Goal: Communication & Community: Answer question/provide support

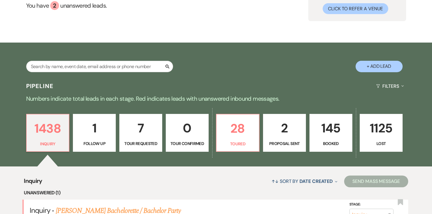
scroll to position [66, 0]
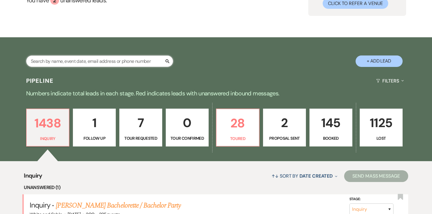
click at [108, 64] on input "text" at bounding box center [99, 61] width 147 height 11
type input "adna"
select select "8"
select select "10"
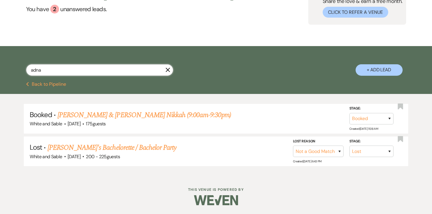
scroll to position [57, 0]
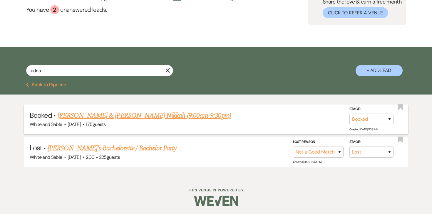
click at [117, 114] on link "[PERSON_NAME] & [PERSON_NAME] Nikkah (9:00am-9:30pm)" at bounding box center [145, 116] width 174 height 11
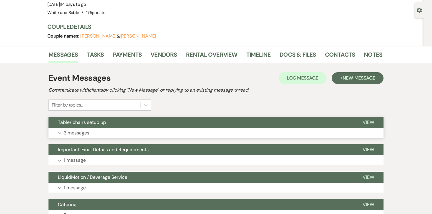
scroll to position [50, 0]
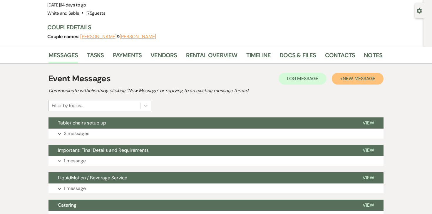
click at [343, 80] on span "New Message" at bounding box center [359, 79] width 33 height 6
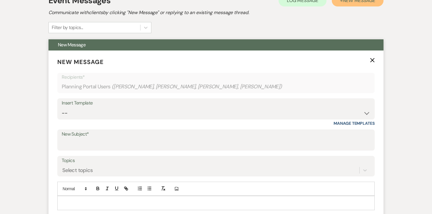
scroll to position [144, 0]
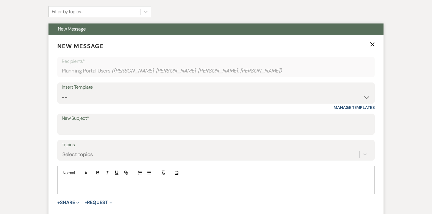
click at [122, 181] on div at bounding box center [216, 188] width 317 height 14
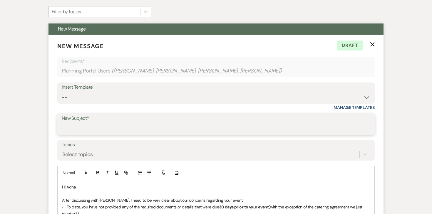
click at [133, 125] on input "New Subject*" at bounding box center [216, 128] width 309 height 11
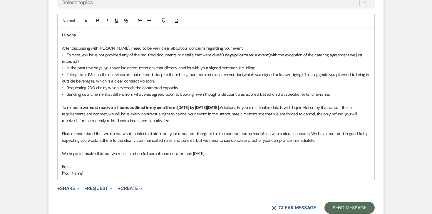
scroll to position [289, 0]
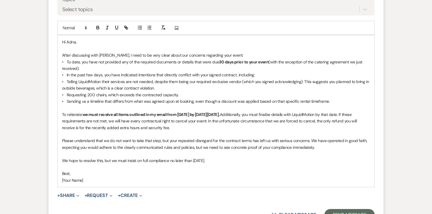
click at [97, 152] on p at bounding box center [216, 154] width 308 height 6
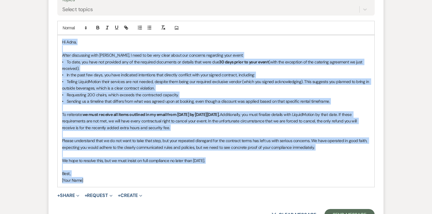
drag, startPoint x: 87, startPoint y: 180, endPoint x: 61, endPoint y: 42, distance: 140.1
click at [61, 42] on div "Hi Adna, After discussing with Landon, I need to be very clear about our concer…" at bounding box center [216, 111] width 317 height 152
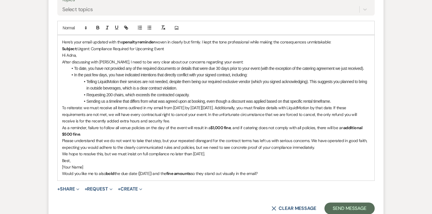
click at [108, 73] on li "In the past few days, you have indicated intentions that directly conflict with…" at bounding box center [219, 75] width 302 height 6
click at [62, 50] on strong "Subject:" at bounding box center [70, 48] width 16 height 5
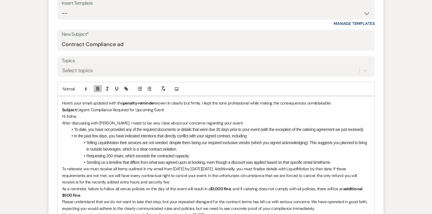
scroll to position [206, 0]
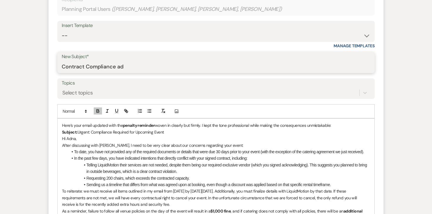
click at [109, 68] on input "Contract Compliance ad" at bounding box center [216, 66] width 309 height 11
paste input "Urgent: Contract Compliance and Potential Ramifications"
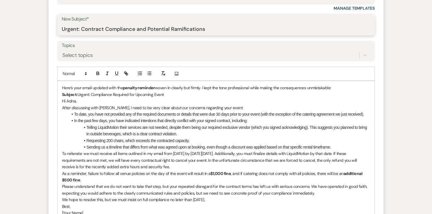
scroll to position [243, 0]
type input "Urgent: Contract Compliance and Potential Ramifications"
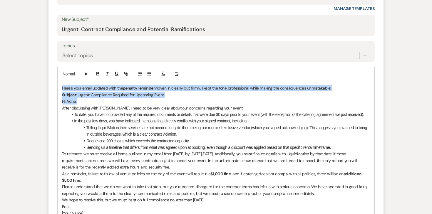
drag, startPoint x: 78, startPoint y: 101, endPoint x: 54, endPoint y: 77, distance: 33.5
click at [54, 77] on form "New Message X Saving draft... Recipients* Planning Portal Users ( Adna Jama, As…" at bounding box center [216, 102] width 335 height 332
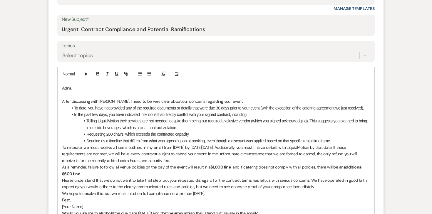
click at [115, 102] on p "After discussing with Landon, I need to be very clear about our concerns regard…" at bounding box center [216, 101] width 308 height 6
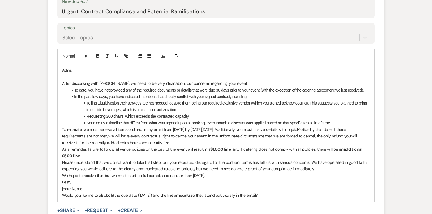
scroll to position [267, 0]
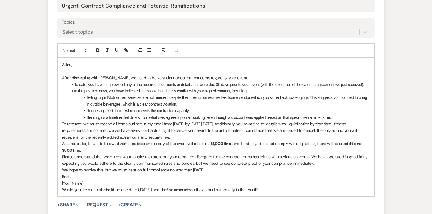
click at [170, 80] on p "After discussing with Landon, we need to be very clear about our concerns regar…" at bounding box center [216, 78] width 308 height 6
click at [186, 78] on p "After discussing with Landon, we need to be very clear about concerns regarding…" at bounding box center [216, 78] width 308 height 6
click at [245, 77] on p "After discussing with Landon, we need to be very clear about concerns we have r…" at bounding box center [216, 78] width 308 height 6
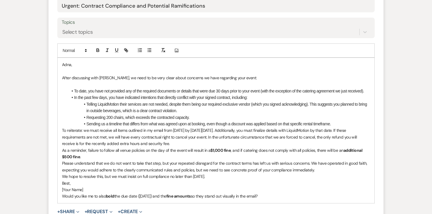
click at [218, 91] on li "To date, you have not provided any of the required documents or details that we…" at bounding box center [219, 91] width 302 height 6
click at [265, 99] on li "In the past few days, you have indicated intentions that directly conflict with…" at bounding box center [219, 97] width 302 height 6
click at [208, 110] on li "Telling LiquidMotion their services are not needed, despite them being our requ…" at bounding box center [219, 107] width 302 height 13
click at [204, 117] on li "Requesting 200 chairs, which exceeds the contracted capacity." at bounding box center [219, 117] width 302 height 6
click at [108, 98] on li "In the past few days, you have indicated intentions that directly conflict with…" at bounding box center [219, 97] width 302 height 6
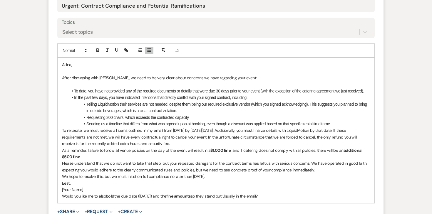
click at [346, 123] on li "Sending us a timeline that differs from what was agreed upon at booking, even t…" at bounding box center [219, 124] width 302 height 6
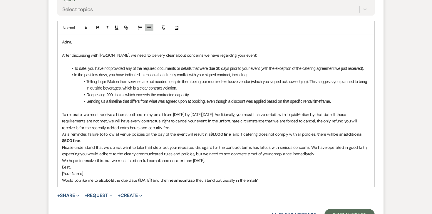
scroll to position [290, 0]
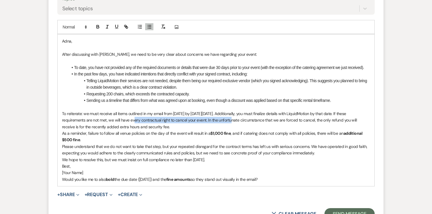
drag, startPoint x: 120, startPoint y: 121, endPoint x: 217, endPoint y: 119, distance: 97.7
click at [217, 119] on p "To reiterate: we must receive all items outlined in my email from Thursday by t…" at bounding box center [216, 121] width 308 height 20
click at [100, 26] on icon "button" at bounding box center [97, 26] width 5 height 5
click at [242, 130] on p "To reiterate: we must receive all items outlined in my email from Thursday by t…" at bounding box center [216, 121] width 308 height 20
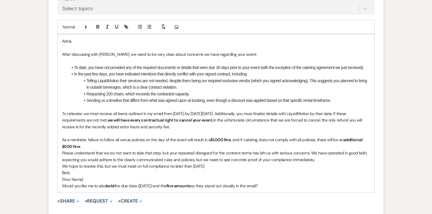
click at [164, 141] on p "As a reminder, failure to follow all venue policies on the day of the event wil…" at bounding box center [216, 143] width 308 height 13
click at [120, 140] on p "As a reminder, failure to follow all venue policies on the day of the event wil…" at bounding box center [216, 143] width 308 height 13
click at [122, 147] on p "As a reminder, failure to follow all contract terms and venue policies on the d…" at bounding box center [216, 143] width 308 height 13
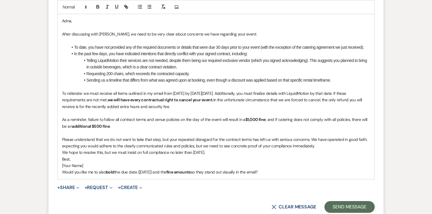
scroll to position [311, 0]
click at [148, 139] on p "Please understand that we do not want to take that step, but your repeated disr…" at bounding box center [216, 142] width 308 height 13
click at [159, 139] on p "Please understand that we do not want to take the step, but your repeated disre…" at bounding box center [216, 142] width 308 height 13
click at [226, 140] on p "Please understand that we do not want to take the step to cancel, but your repe…" at bounding box center [216, 142] width 308 height 13
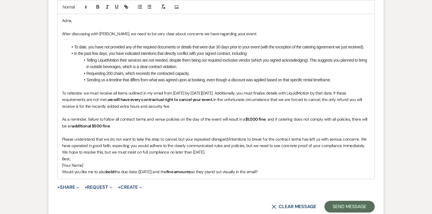
click at [227, 139] on p "Please understand that we do not want to take the step to cancel, but your repe…" at bounding box center [216, 142] width 308 height 13
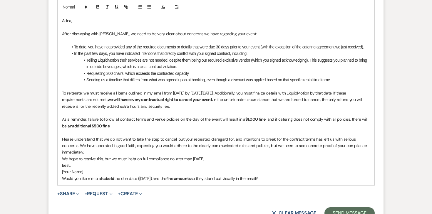
click at [279, 140] on p "Please understand that we do not want to take the step to cancel, but your repe…" at bounding box center [216, 146] width 308 height 20
click at [241, 139] on p "Please understand that we do not want to take the step to cancel, but your repe…" at bounding box center [216, 146] width 308 height 20
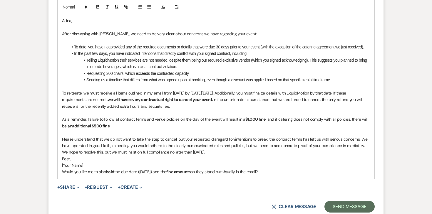
click at [267, 139] on p "Please understand that we do not want to take the step to cancel, but your repe…" at bounding box center [216, 142] width 308 height 13
click at [305, 139] on p "Please understand that we do not want to take the step to cancel, but your repe…" at bounding box center [216, 142] width 308 height 13
click at [351, 147] on p "Please understand that we do not want to take the step to cancel, but your repe…" at bounding box center [216, 142] width 308 height 13
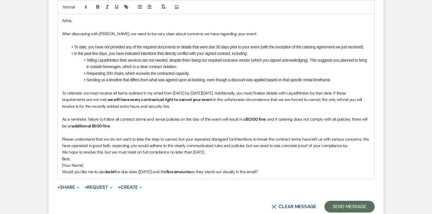
click at [320, 146] on p "Please understand that we do not want to take the step to cancel, but your repe…" at bounding box center [216, 142] width 308 height 13
click at [354, 147] on p "Please understand that we do not want to take the step to cancel, but your repe…" at bounding box center [216, 142] width 308 height 13
click at [60, 152] on div "Adna, After discussing with Landon, we need to be very clear about concerns we …" at bounding box center [216, 96] width 317 height 165
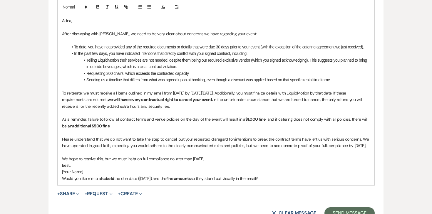
drag, startPoint x: 320, startPoint y: 146, endPoint x: 384, endPoint y: 146, distance: 64.1
click at [69, 158] on p "We hope to resolve this, but we must insist on full compliance no later than Mo…" at bounding box center [216, 159] width 308 height 6
click at [192, 161] on p "We truly hope to resolve this, but we must insist on full compliance no later t…" at bounding box center [216, 159] width 308 height 6
click at [225, 160] on p "We truly hope to resolve this, but we must insist on full compliance no later t…" at bounding box center [216, 159] width 308 height 6
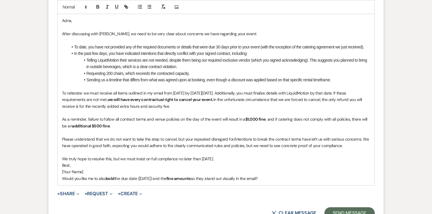
click at [60, 165] on div "Adna, After discussing with Landon, we need to be very clear about concerns we …" at bounding box center [216, 100] width 317 height 172
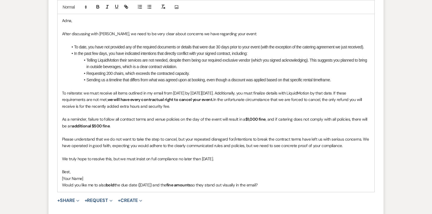
drag, startPoint x: 61, startPoint y: 177, endPoint x: 321, endPoint y: 188, distance: 259.9
click at [321, 188] on div "Adna, After discussing with Landon, we need to be very clear about concerns we …" at bounding box center [216, 103] width 317 height 178
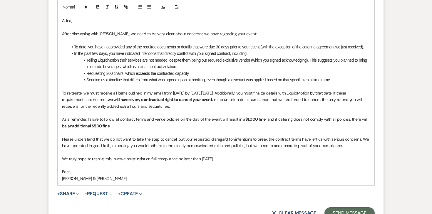
click at [180, 164] on p at bounding box center [216, 165] width 308 height 6
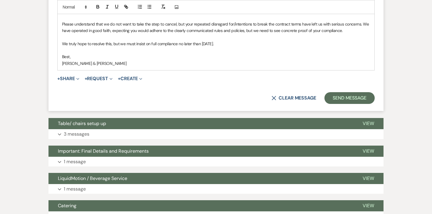
scroll to position [428, 0]
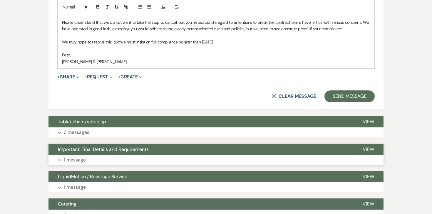
click at [77, 157] on p "1 message" at bounding box center [75, 160] width 22 height 8
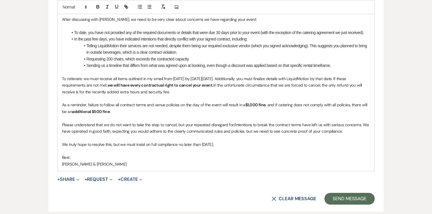
scroll to position [321, 0]
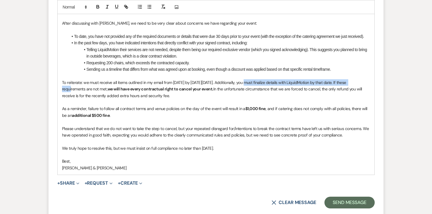
drag, startPoint x: 364, startPoint y: 81, endPoint x: 252, endPoint y: 81, distance: 112.4
click at [252, 81] on p "To reiterate: we must receive all items outlined in my email from Thursday by t…" at bounding box center [216, 89] width 308 height 20
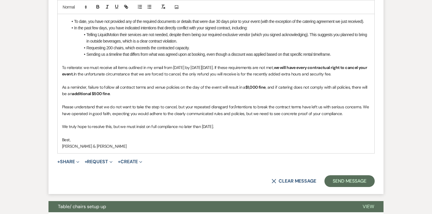
scroll to position [339, 0]
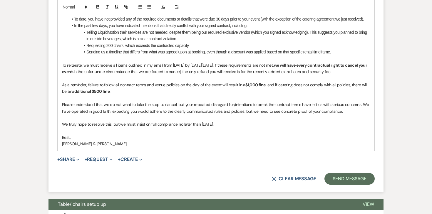
drag, startPoint x: 251, startPoint y: 112, endPoint x: 336, endPoint y: 111, distance: 85.0
click at [336, 111] on p "Please understand that we do not want to take the step to cancel, but your repe…" at bounding box center [216, 107] width 308 height 13
drag, startPoint x: 346, startPoint y: 113, endPoint x: 252, endPoint y: 110, distance: 94.2
click at [252, 110] on p "Please understand that we do not want to take the step to cancel, but your repe…" at bounding box center [216, 107] width 308 height 13
click at [280, 111] on p "Please understand that we do not want to take the step to cancel, but your repe…" at bounding box center [216, 107] width 308 height 13
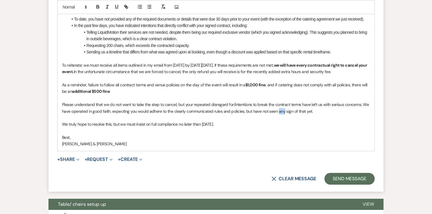
click at [280, 111] on p "Please understand that we do not want to take the step to cancel, but your repe…" at bounding box center [216, 107] width 308 height 13
drag, startPoint x: 313, startPoint y: 110, endPoint x: 248, endPoint y: 111, distance: 65.3
click at [248, 111] on p "Please understand that we do not want to take the step to cancel, but your repe…" at bounding box center [216, 107] width 308 height 13
drag, startPoint x: 307, startPoint y: 112, endPoint x: 28, endPoint y: 102, distance: 279.0
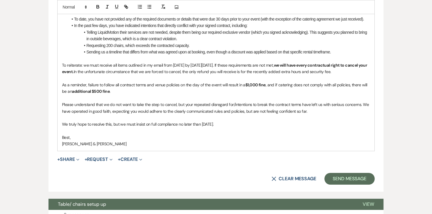
copy p "Please understand that we do not want to take the step to cancel, but your repe…"
click at [226, 106] on p "Please understand that cancellation is not our preference; however, repeated de…" at bounding box center [216, 107] width 308 height 13
click at [289, 105] on p "Please understand that cancellation is not our preference; however, repeated de…" at bounding box center [216, 107] width 308 height 13
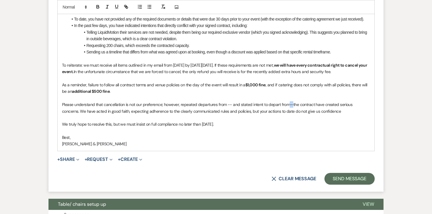
click at [289, 105] on p "Please understand that cancellation is not our preference; however, repeated de…" at bounding box center [216, 107] width 308 height 13
copy p "—"
click at [230, 104] on p "Please understand that cancellation is not our preference; however, repeated de…" at bounding box center [216, 107] width 308 height 13
drag, startPoint x: 230, startPoint y: 104, endPoint x: 226, endPoint y: 104, distance: 3.8
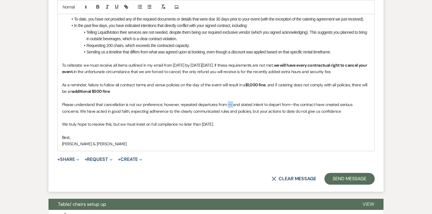
click at [226, 104] on p "Please understand that cancellation is not our preference; however, repeated de…" at bounding box center [216, 107] width 308 height 13
click at [288, 106] on p "Please understand that cancellation is not our preference; however, repeated de…" at bounding box center [216, 107] width 308 height 13
click at [62, 145] on p "[PERSON_NAME] & [PERSON_NAME]" at bounding box center [216, 144] width 308 height 6
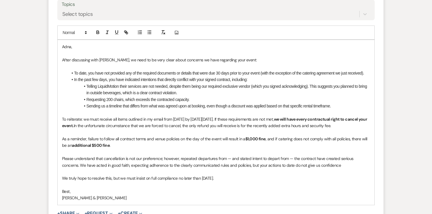
scroll to position [286, 0]
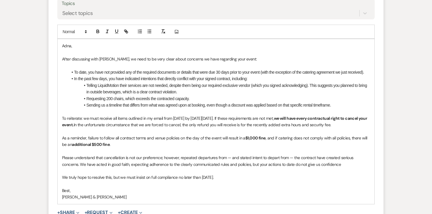
click at [91, 59] on p "After discussing with Landon, we need to be very clear about concerns we have r…" at bounding box center [216, 59] width 308 height 6
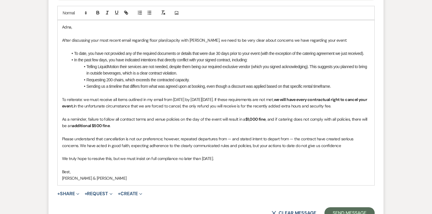
scroll to position [307, 0]
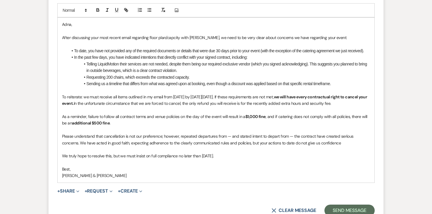
click at [201, 76] on li "Requesting 200 chairs, which exceeds the contracted capacity." at bounding box center [219, 77] width 302 height 6
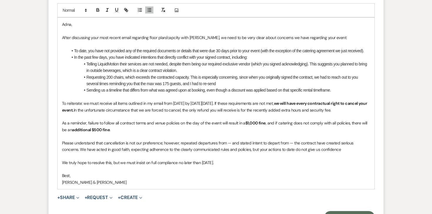
click at [190, 84] on li "Requesting 200 chairs, which exceeds the contracted capacity. This is especiall…" at bounding box center [219, 80] width 302 height 13
drag, startPoint x: 219, startPoint y: 84, endPoint x: 183, endPoint y: 83, distance: 36.2
click at [183, 83] on li "Requesting 200 chairs, which exceeds the contracted capacity. This is especiall…" at bounding box center [219, 80] width 302 height 13
drag, startPoint x: 278, startPoint y: 83, endPoint x: 86, endPoint y: 78, distance: 191.5
click at [86, 78] on li "Requesting 200 chairs, which exceeds the contracted capacity. This is especiall…" at bounding box center [219, 80] width 302 height 13
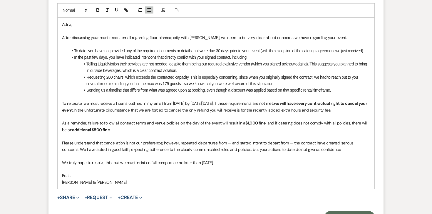
copy li "Requesting 200 chairs, which exceeds the contracted capacity. This is especiall…"
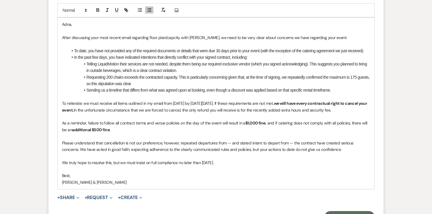
click at [124, 77] on li "Requesting 200 chairs exceeds the contracted capacity. This is particularly con…" at bounding box center [219, 80] width 302 height 13
click at [160, 84] on li "Requesting 200 chairs, which exceeds the contracted capacity. This is particula…" at bounding box center [219, 80] width 302 height 13
click at [144, 85] on li "Requesting 200 chairs, which exceeds the contracted capacity. This is particula…" at bounding box center [219, 80] width 302 height 13
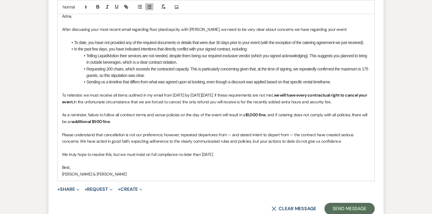
scroll to position [307, 0]
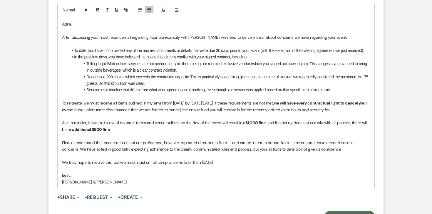
click at [159, 85] on li "Requesting 200 chairs, which exceeds the contracted capacity. This is particula…" at bounding box center [219, 80] width 302 height 13
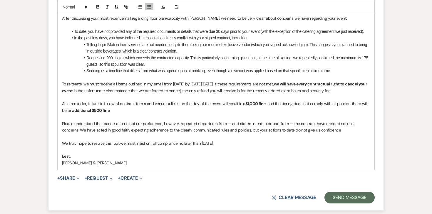
scroll to position [328, 0]
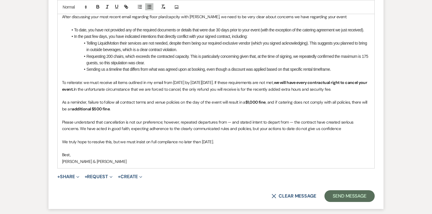
click at [194, 128] on p "Please understand that cancellation is not our preference; however, repeated de…" at bounding box center [216, 125] width 308 height 13
click at [344, 196] on button "Send Message" at bounding box center [350, 197] width 50 height 12
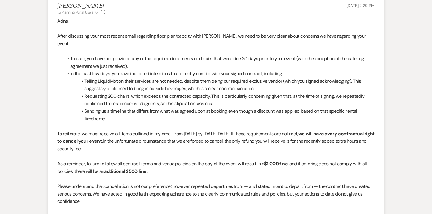
scroll to position [182, 0]
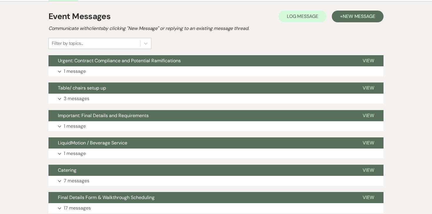
scroll to position [113, 0]
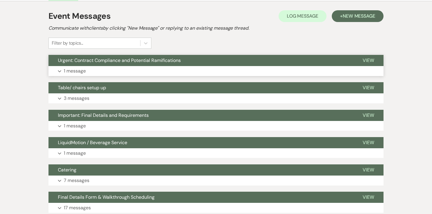
click at [78, 71] on p "1 message" at bounding box center [75, 71] width 22 height 8
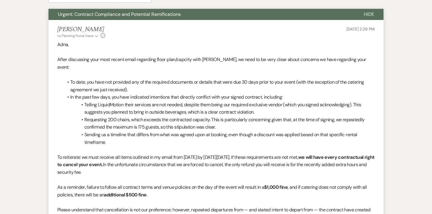
scroll to position [88, 0]
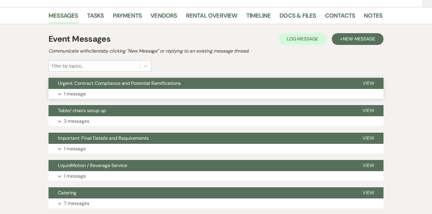
click at [81, 94] on p "1 message" at bounding box center [75, 94] width 22 height 8
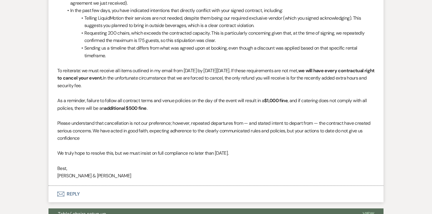
scroll to position [246, 0]
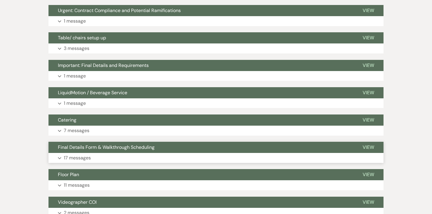
scroll to position [134, 0]
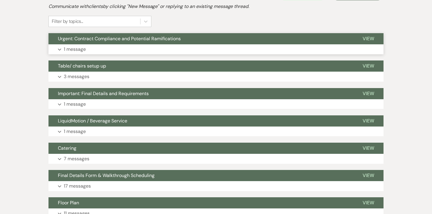
click at [84, 53] on p "1 message" at bounding box center [75, 50] width 22 height 8
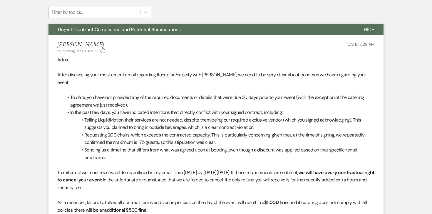
scroll to position [144, 0]
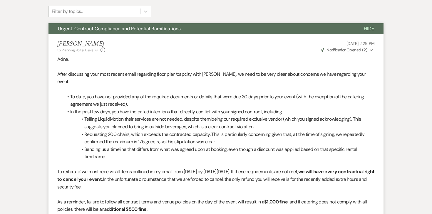
click at [366, 49] on strong "( 2 )" at bounding box center [364, 49] width 5 height 5
click at [262, 68] on p at bounding box center [216, 67] width 318 height 8
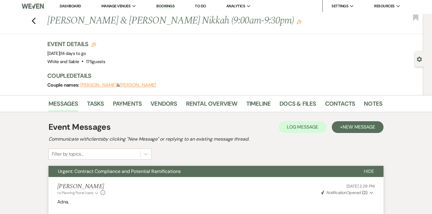
scroll to position [0, 0]
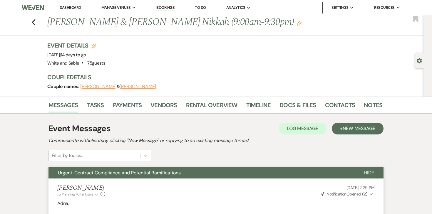
click at [73, 6] on link "Dashboard" at bounding box center [70, 7] width 21 height 5
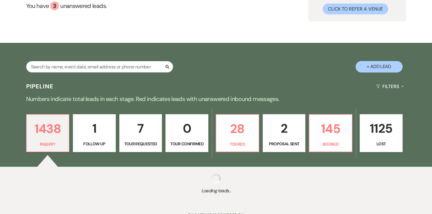
scroll to position [71, 0]
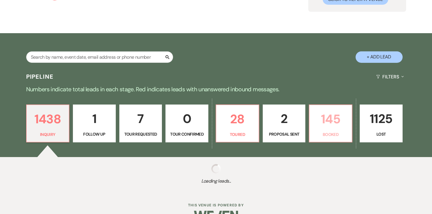
click at [335, 125] on p "145" at bounding box center [330, 119] width 35 height 20
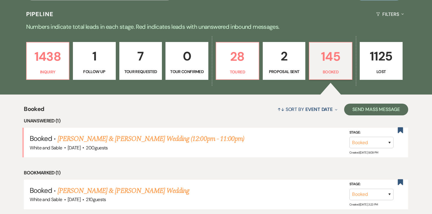
scroll to position [137, 0]
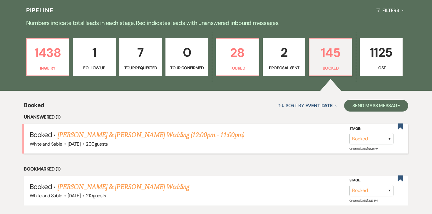
click at [183, 136] on link "Ellie Decker & Kevin Donohue’s Wedding (12:00pm - 11:00pm)" at bounding box center [151, 135] width 187 height 11
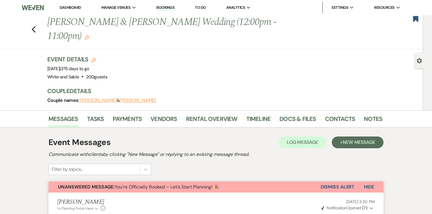
click at [69, 10] on li "Dashboard" at bounding box center [70, 8] width 27 height 12
click at [69, 6] on link "Dashboard" at bounding box center [70, 7] width 21 height 5
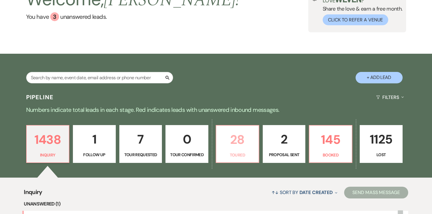
click at [241, 143] on p "28" at bounding box center [237, 140] width 35 height 20
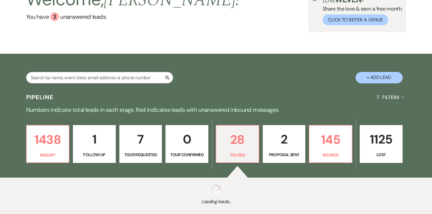
select select "5"
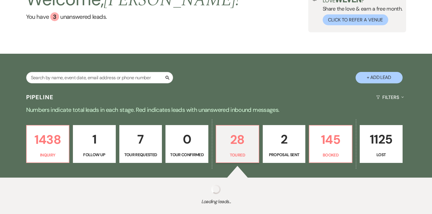
select select "5"
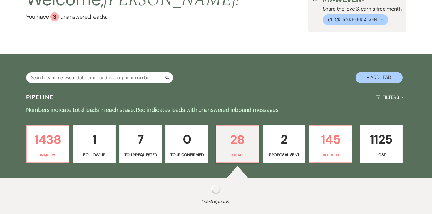
select select "5"
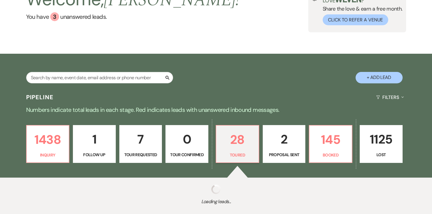
select select "5"
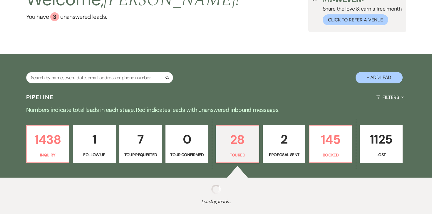
select select "5"
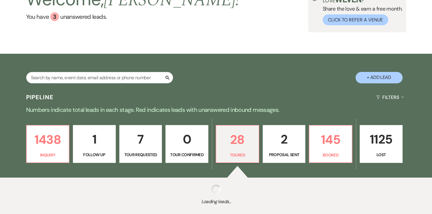
select select "5"
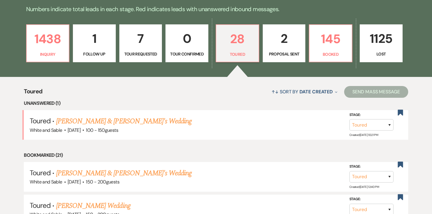
scroll to position [152, 0]
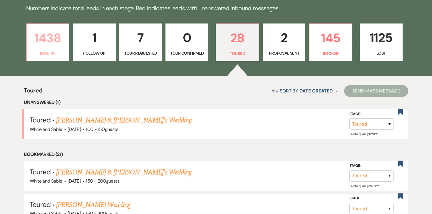
click at [44, 51] on p "Inquiry" at bounding box center [47, 53] width 35 height 6
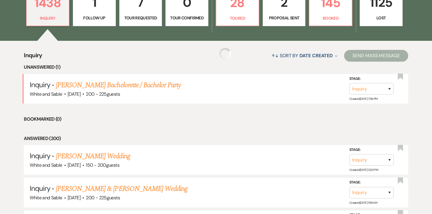
scroll to position [197, 0]
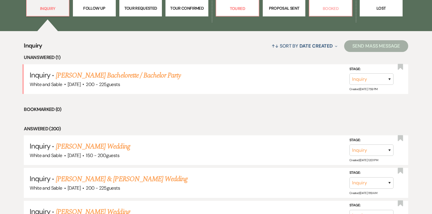
click at [329, 6] on p "Booked" at bounding box center [330, 8] width 35 height 6
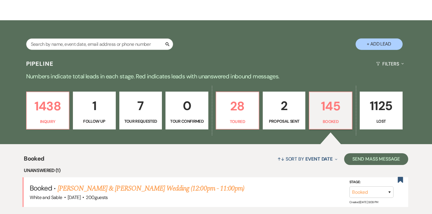
scroll to position [88, 0]
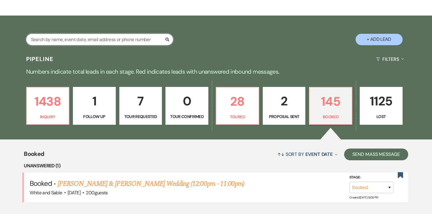
click at [135, 41] on input "text" at bounding box center [99, 39] width 147 height 11
type input "adna"
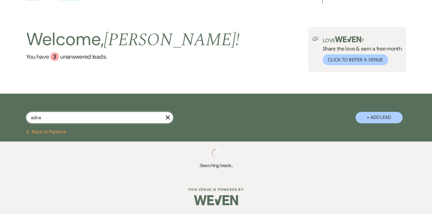
scroll to position [57, 0]
select select "8"
select select "10"
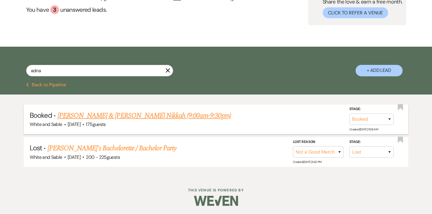
click at [127, 118] on link "[PERSON_NAME] & [PERSON_NAME] Nikkah (9:00am-9:30pm)" at bounding box center [145, 116] width 174 height 11
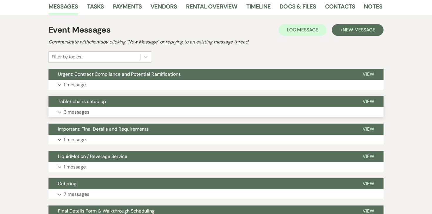
scroll to position [106, 0]
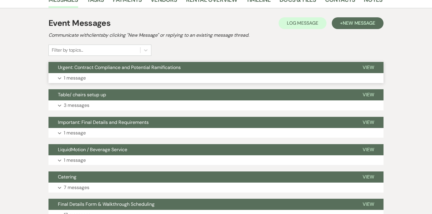
click at [79, 78] on p "1 message" at bounding box center [75, 78] width 22 height 8
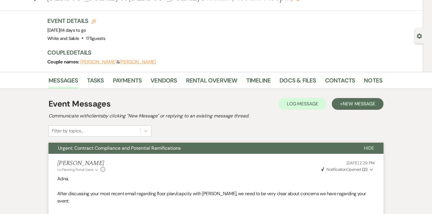
scroll to position [23, 0]
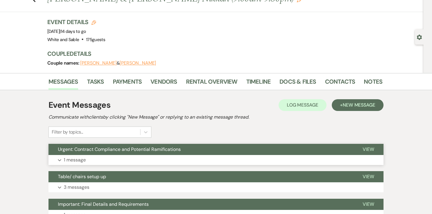
click at [73, 157] on p "1 message" at bounding box center [75, 160] width 22 height 8
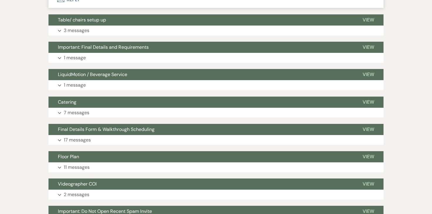
scroll to position [450, 0]
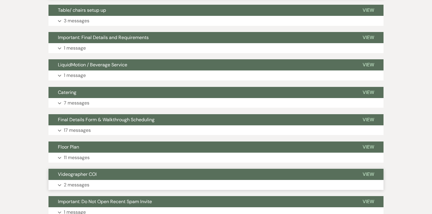
click at [77, 181] on p "2 messages" at bounding box center [77, 185] width 26 height 8
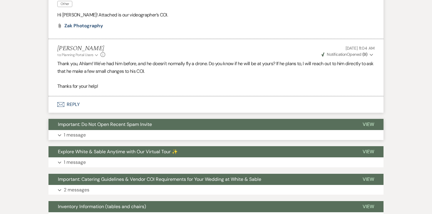
scroll to position [646, 0]
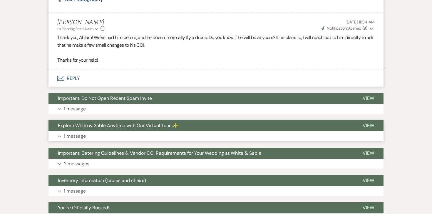
click at [77, 160] on p "2 messages" at bounding box center [77, 164] width 26 height 8
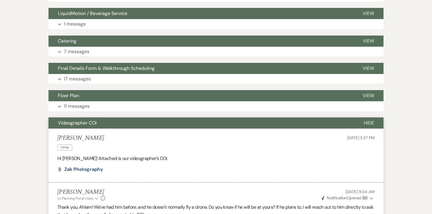
scroll to position [501, 0]
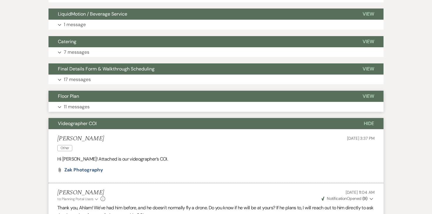
click at [77, 103] on p "11 messages" at bounding box center [77, 107] width 26 height 8
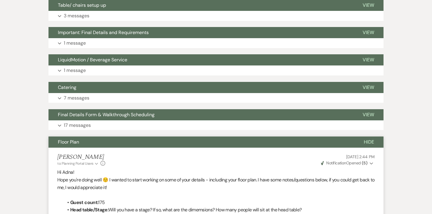
scroll to position [442, 0]
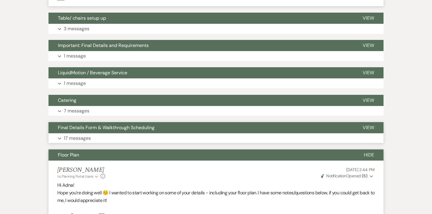
click at [85, 135] on p "17 messages" at bounding box center [77, 139] width 27 height 8
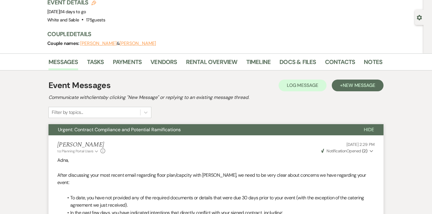
scroll to position [44, 0]
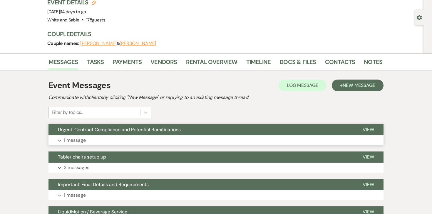
click at [74, 140] on p "1 message" at bounding box center [75, 141] width 22 height 8
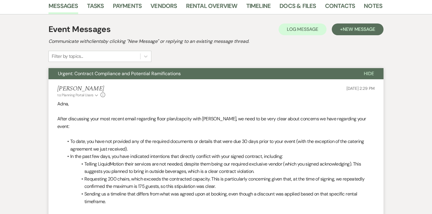
scroll to position [108, 0]
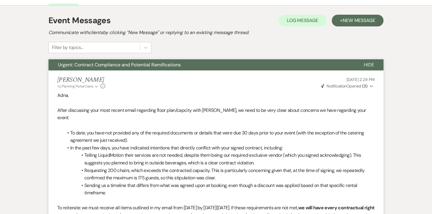
click at [366, 84] on strong "( 3 )" at bounding box center [364, 86] width 5 height 5
click at [271, 101] on p at bounding box center [216, 103] width 318 height 8
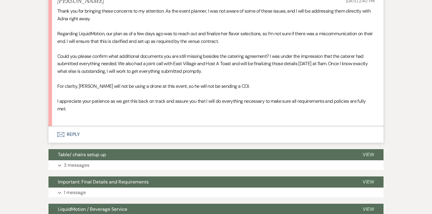
scroll to position [426, 0]
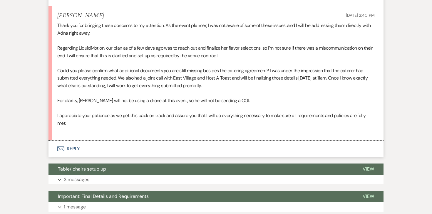
click at [73, 145] on button "Envelope Reply" at bounding box center [216, 149] width 335 height 16
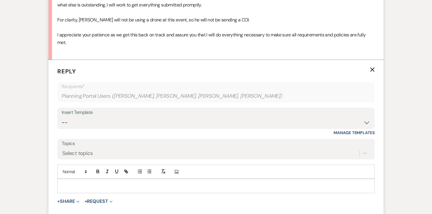
scroll to position [513, 0]
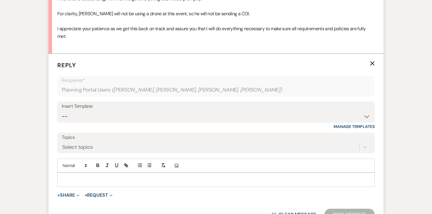
click at [108, 177] on p at bounding box center [216, 180] width 308 height 6
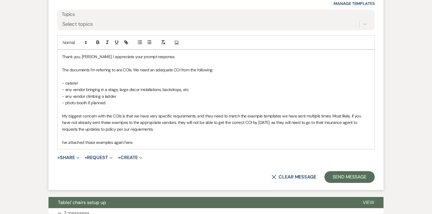
scroll to position [651, 0]
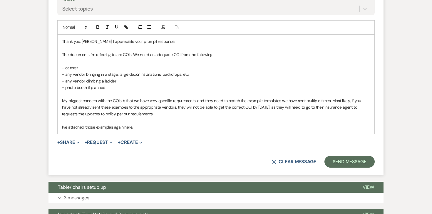
click at [66, 127] on form "Reply X Saving draft... Recipients* Planning Portal Users ( Adna Jama, [PERSON_…" at bounding box center [216, 45] width 335 height 260
click at [66, 140] on button "+ Share Expand" at bounding box center [68, 142] width 22 height 5
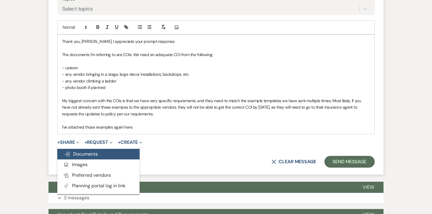
click at [76, 151] on span "Doc Upload Documents" at bounding box center [81, 154] width 34 height 6
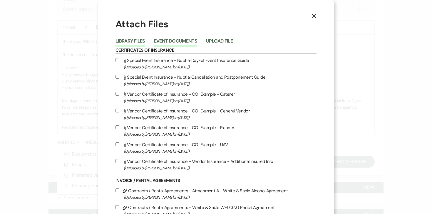
click at [173, 39] on button "Event Documents" at bounding box center [175, 43] width 43 height 8
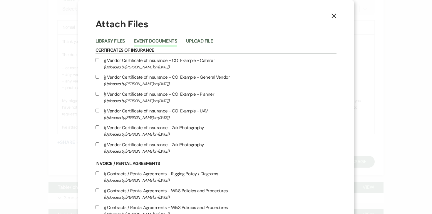
scroll to position [11, 0]
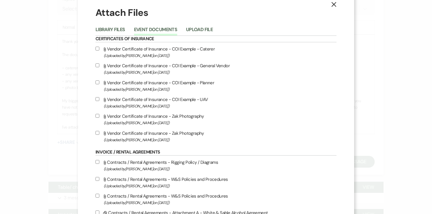
click at [99, 48] on input "Attach File Vendor Certificate of Insurance - COI Example - Caterer (Uploaded b…" at bounding box center [98, 49] width 4 height 4
checkbox input "true"
click at [99, 64] on input "Attach File Vendor Certificate of Insurance - COI Example - General Vendor (Upl…" at bounding box center [98, 66] width 4 height 4
checkbox input "true"
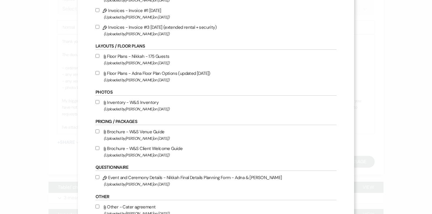
scroll to position [357, 0]
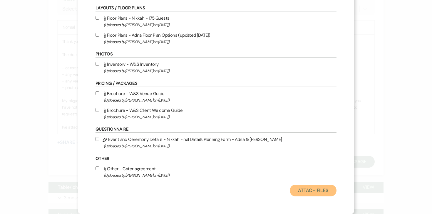
click at [290, 189] on button "Attach Files" at bounding box center [313, 191] width 47 height 12
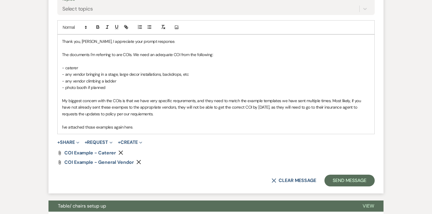
click at [112, 84] on p "- photo booth if planned" at bounding box center [216, 87] width 308 height 6
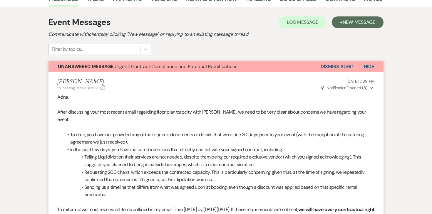
scroll to position [0, 0]
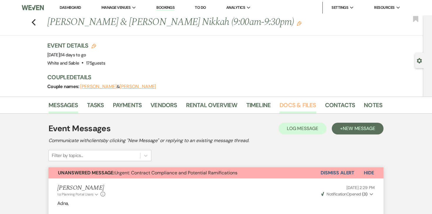
click at [280, 104] on link "Docs & Files" at bounding box center [298, 107] width 36 height 13
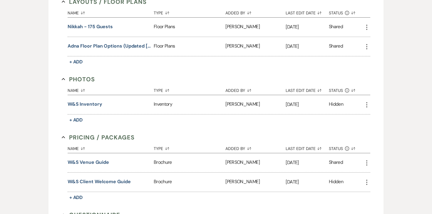
scroll to position [745, 0]
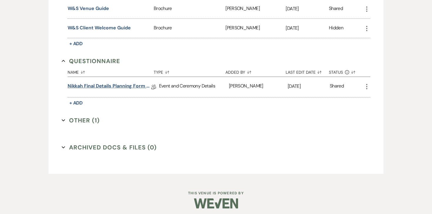
click at [112, 85] on link "Nikkah Final Details Planning Form - Adna & [PERSON_NAME]" at bounding box center [110, 87] width 84 height 9
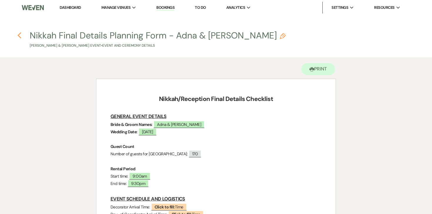
click at [19, 35] on use "button" at bounding box center [19, 35] width 4 height 6
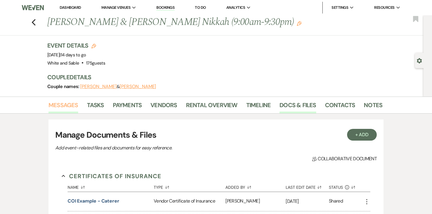
click at [66, 108] on link "Messages" at bounding box center [64, 107] width 30 height 13
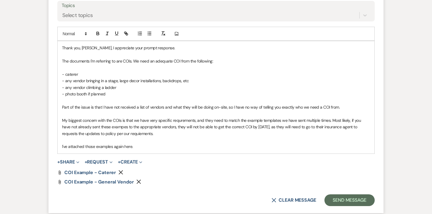
scroll to position [646, 0]
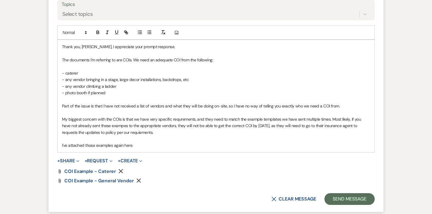
click at [60, 51] on div "Thank you, Ahlam, I appreciate your prompt response. The documents I'm referrin…" at bounding box center [216, 96] width 317 height 112
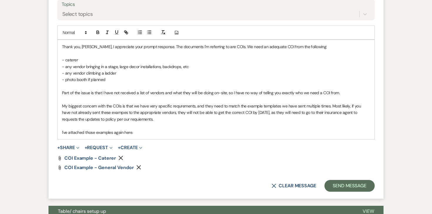
click at [259, 44] on p "Thank you, Ahlam, I appreciate your prompt response. The documents I'm referrin…" at bounding box center [216, 47] width 308 height 6
click at [104, 64] on p "- any vendor bringing in a stage, large decor installations, backdrops, etc" at bounding box center [216, 67] width 308 height 6
click at [127, 70] on p "- any vendor climbing a ladder" at bounding box center [216, 73] width 308 height 6
click at [120, 76] on p "- photo booth if planned" at bounding box center [216, 79] width 308 height 6
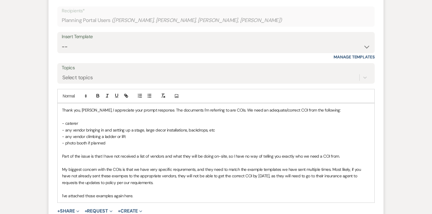
scroll to position [651, 0]
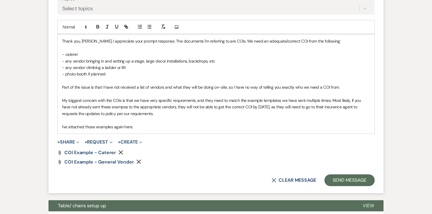
click at [62, 124] on p "I've attached those examples again here." at bounding box center [216, 127] width 308 height 6
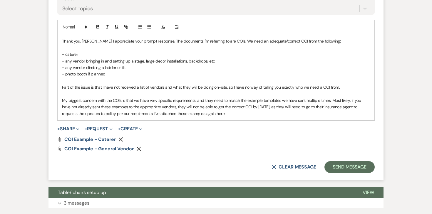
click at [221, 106] on p "My biggest concern with the COIs is that we have very specific requrements, and…" at bounding box center [216, 107] width 308 height 20
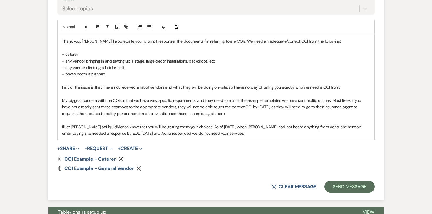
click at [160, 126] on p "I'll let Chelsie at LiquidMotion know that you will be getting them your choice…" at bounding box center [216, 130] width 308 height 13
click at [221, 127] on p "I'll let Chelsie at LiquidMotion know that you will be getting them your choice…" at bounding box center [216, 130] width 308 height 13
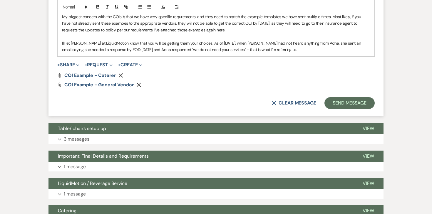
scroll to position [737, 0]
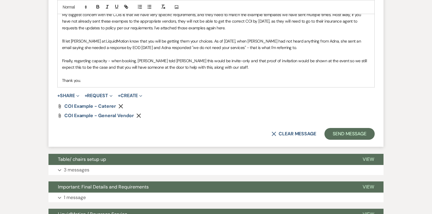
click at [218, 60] on p "Finally, regarding capacity - when booking, Adna told Landon this would be invi…" at bounding box center [216, 64] width 308 height 13
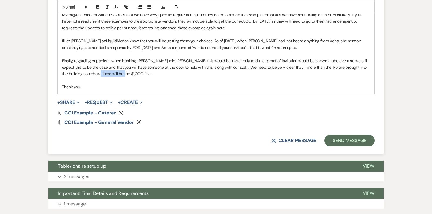
scroll to position [767, 0]
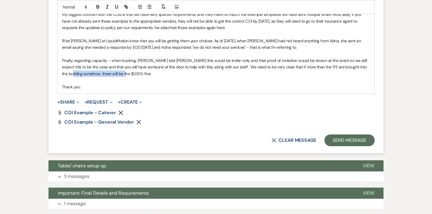
drag, startPoint x: 117, startPoint y: 66, endPoint x: 60, endPoint y: 66, distance: 56.8
click at [60, 66] on div "Thank you, Ahlam, I appreciate your prompt response. The documents I'm referrin…" at bounding box center [216, 21] width 317 height 145
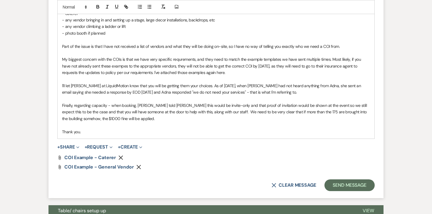
scroll to position [719, 0]
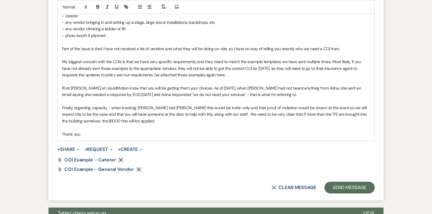
click at [71, 107] on p "Finally, regarding capacity - when booking, Adna told Landon this would be invi…" at bounding box center [216, 115] width 308 height 20
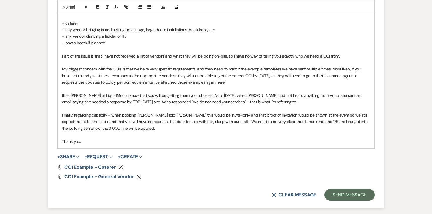
scroll to position [713, 0]
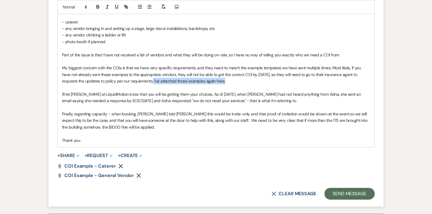
drag, startPoint x: 137, startPoint y: 74, endPoint x: 216, endPoint y: 73, distance: 79.1
click at [216, 73] on p "My biggest concern with the COIs is that we have very specific requrements, and…" at bounding box center [216, 75] width 308 height 20
click at [100, 5] on button "button" at bounding box center [98, 6] width 8 height 7
click at [253, 104] on p at bounding box center [216, 107] width 308 height 6
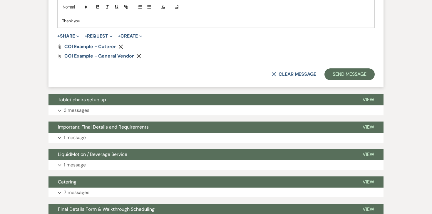
scroll to position [846, 0]
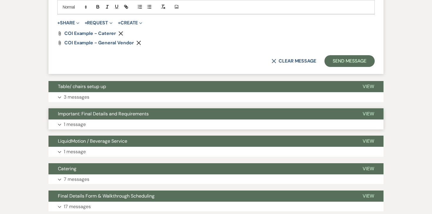
click at [73, 121] on p "1 message" at bounding box center [75, 125] width 22 height 8
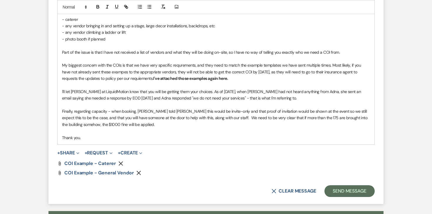
scroll to position [662, 0]
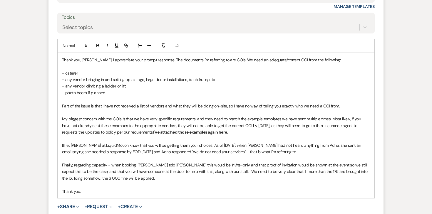
click at [271, 145] on p "I'll let [PERSON_NAME] at LiquidMotion know that you will be getting them your …" at bounding box center [216, 148] width 308 height 13
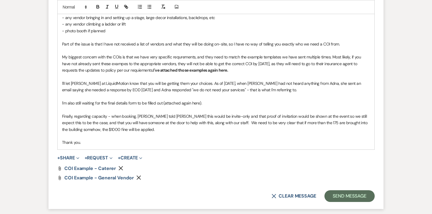
scroll to position [733, 0]
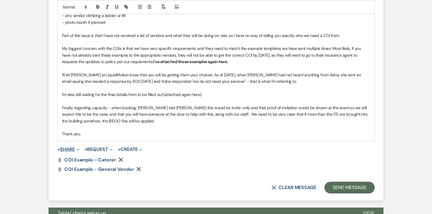
click at [68, 147] on button "+ Share Expand" at bounding box center [68, 149] width 22 height 5
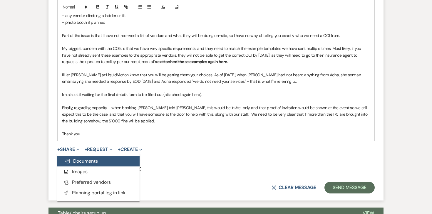
click at [101, 156] on button "Doc Upload Documents" at bounding box center [98, 161] width 82 height 11
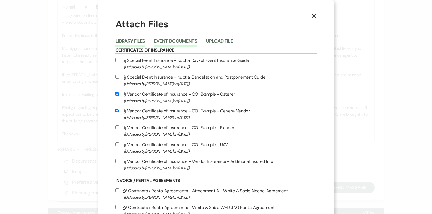
click at [171, 41] on button "Event Documents" at bounding box center [175, 43] width 43 height 8
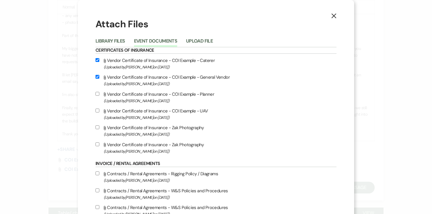
scroll to position [357, 0]
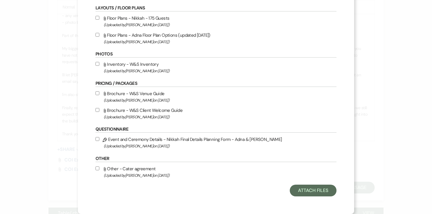
click at [99, 137] on input "Pencil Event and Ceremony Details - Nikkah Final Details Planning Form - Adna &…" at bounding box center [98, 139] width 4 height 4
checkbox input "true"
click at [304, 191] on button "Attach Files" at bounding box center [313, 191] width 47 height 12
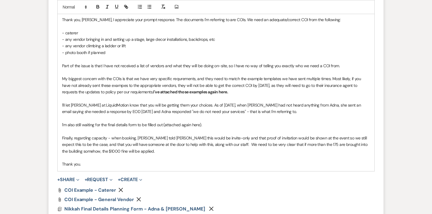
scroll to position [702, 0]
click at [163, 122] on p "I'm also still waiting for the final details form to be filled out (attached ag…" at bounding box center [216, 125] width 308 height 6
drag, startPoint x: 164, startPoint y: 118, endPoint x: 220, endPoint y: 117, distance: 56.8
click at [220, 122] on p "I'm also still waiting for the final details form to be filled out (attached ag…" at bounding box center [216, 125] width 308 height 6
click at [98, 6] on icon "button" at bounding box center [97, 6] width 5 height 5
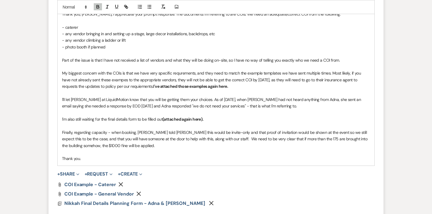
click at [141, 116] on p "I'm also still waiting for the final details form to be filled out (attached ag…" at bounding box center [216, 119] width 308 height 6
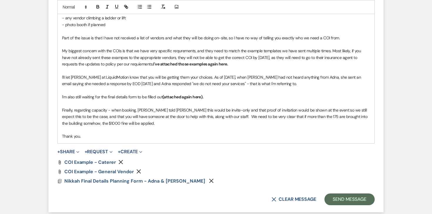
click at [185, 109] on p "Finally, regarding capacity - when booking, [PERSON_NAME] told [PERSON_NAME] th…" at bounding box center [216, 117] width 308 height 20
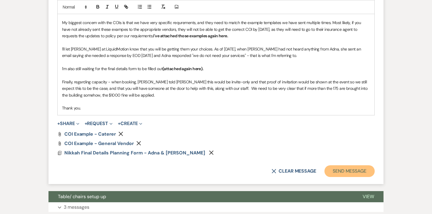
click at [340, 166] on button "Send Message" at bounding box center [350, 172] width 50 height 12
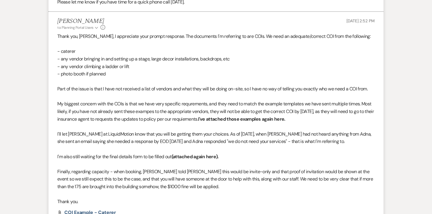
scroll to position [566, 0]
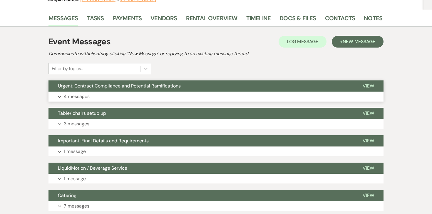
click at [82, 96] on p "4 messages" at bounding box center [77, 97] width 26 height 8
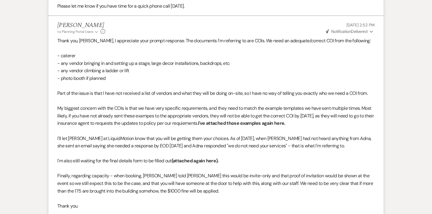
scroll to position [581, 0]
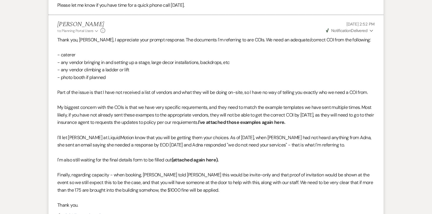
click at [371, 29] on icon "Expand" at bounding box center [372, 31] width 4 height 4
click at [294, 36] on p "Thank you, [PERSON_NAME], I appreciate your prompt response. The documents I'm …" at bounding box center [216, 40] width 318 height 8
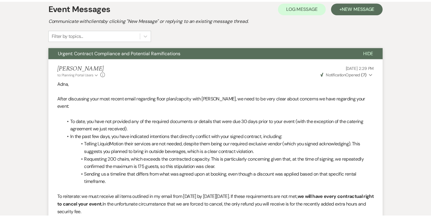
scroll to position [0, 0]
